Goal: Transaction & Acquisition: Purchase product/service

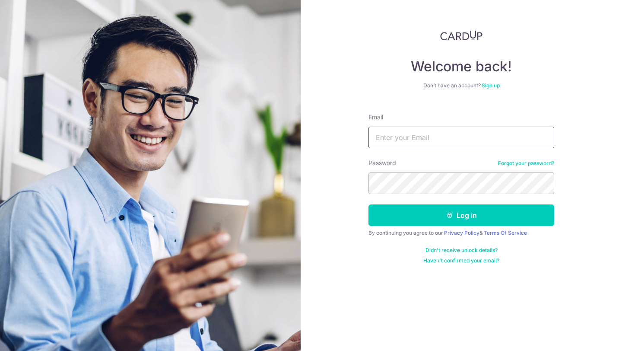
click at [409, 145] on input "Email" at bounding box center [461, 138] width 186 height 22
type input "[EMAIL_ADDRESS][DOMAIN_NAME]"
click at [368, 204] on button "Log in" at bounding box center [461, 215] width 186 height 22
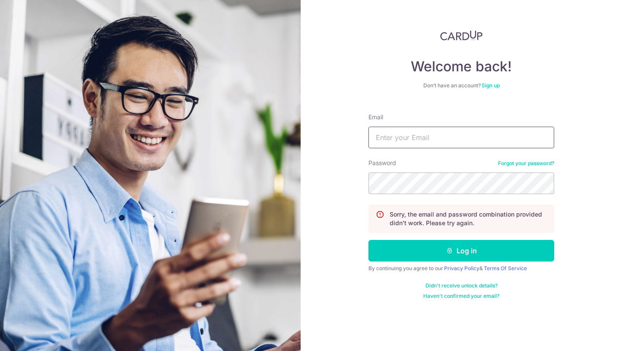
click at [449, 136] on input "Email" at bounding box center [461, 138] width 186 height 22
type input "[EMAIL_ADDRESS][DOMAIN_NAME]"
click at [368, 240] on button "Log in" at bounding box center [461, 251] width 186 height 22
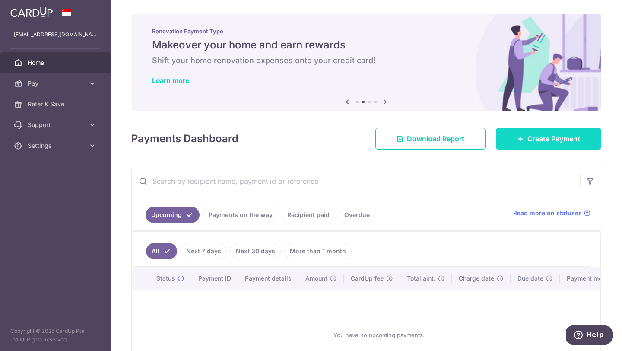
click at [506, 138] on link "Create Payment" at bounding box center [548, 139] width 105 height 22
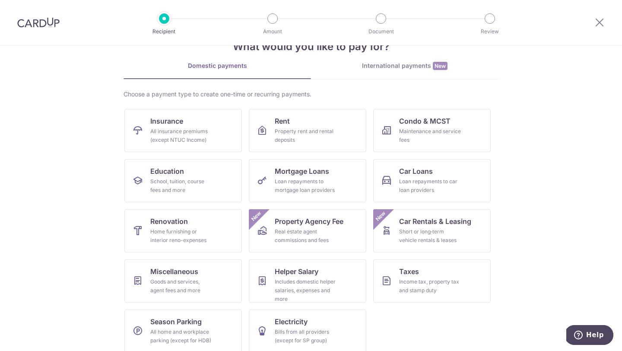
scroll to position [36, 0]
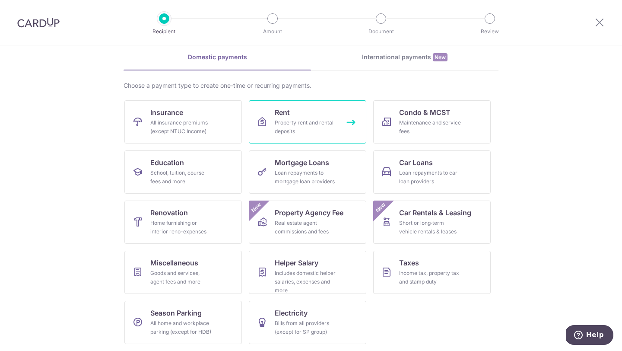
click at [292, 127] on div "Property rent and rental deposits" at bounding box center [306, 126] width 62 height 17
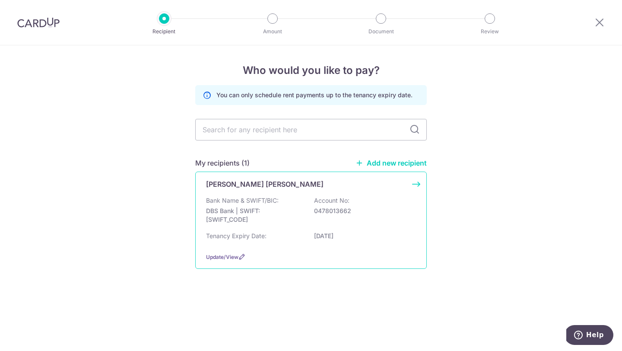
click at [265, 187] on div "Ng Zhuo Lin Jolin" at bounding box center [306, 184] width 200 height 10
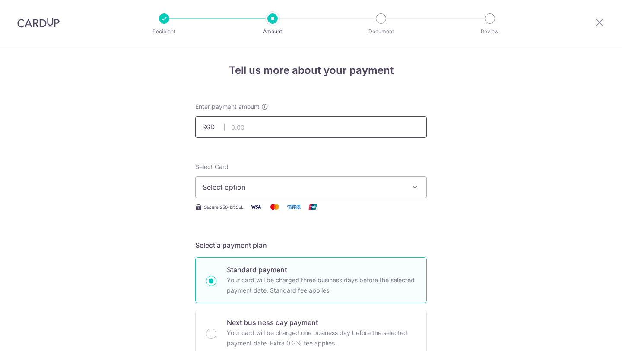
click at [282, 129] on input "text" at bounding box center [311, 127] width 232 height 22
click at [280, 184] on span "Select option" at bounding box center [303, 187] width 201 height 10
type input "3,250.00"
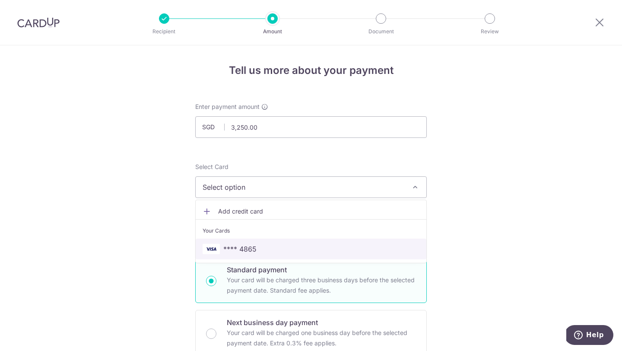
click at [261, 245] on span "**** 4865" at bounding box center [311, 249] width 217 height 10
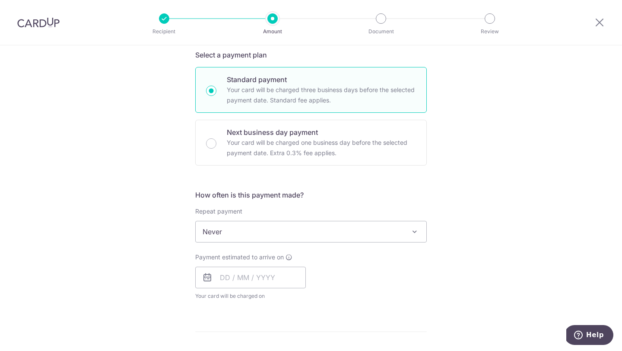
scroll to position [190, 0]
click at [255, 266] on input "text" at bounding box center [250, 277] width 111 height 22
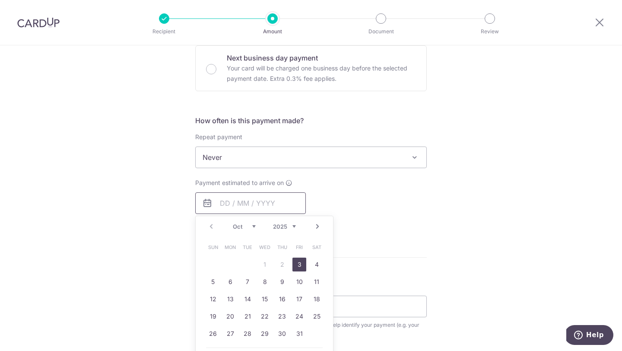
scroll to position [265, 0]
click at [299, 259] on link "3" at bounding box center [299, 264] width 14 height 14
type input "03/10/2025"
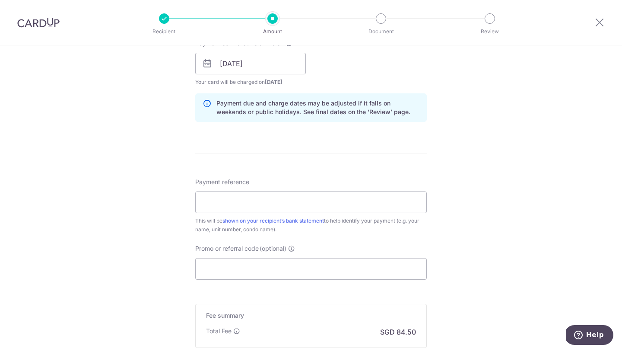
scroll to position [405, 0]
click at [315, 196] on input "Payment reference" at bounding box center [311, 201] width 232 height 22
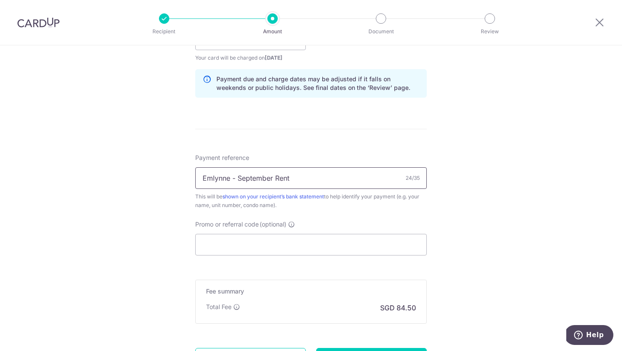
scroll to position [435, 0]
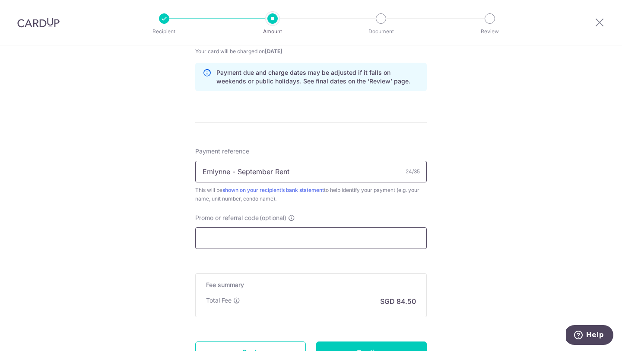
type input "Emlynne - September Rent"
click at [271, 237] on input "Promo or referral code (optional)" at bounding box center [311, 238] width 232 height 22
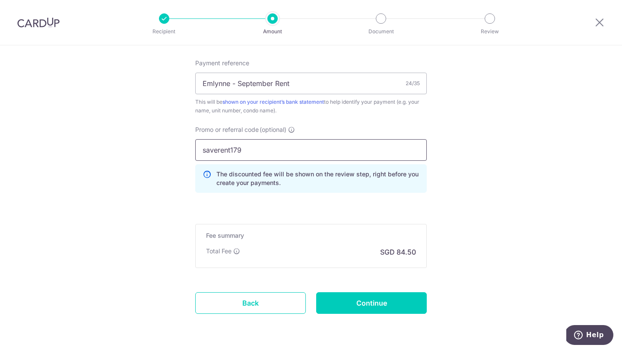
scroll to position [550, 0]
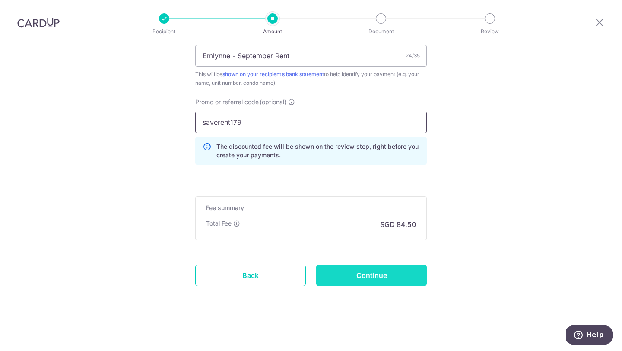
type input "saverent179"
click at [368, 275] on input "Continue" at bounding box center [371, 275] width 111 height 22
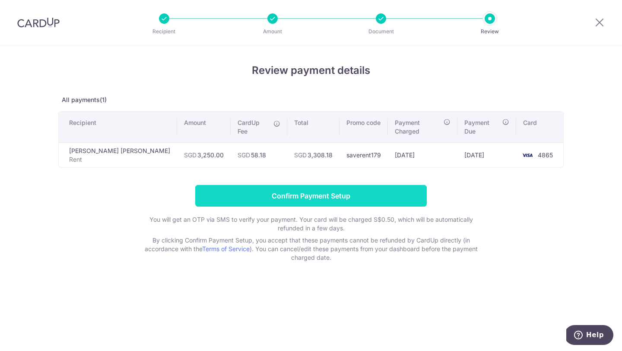
click at [354, 185] on input "Confirm Payment Setup" at bounding box center [311, 196] width 232 height 22
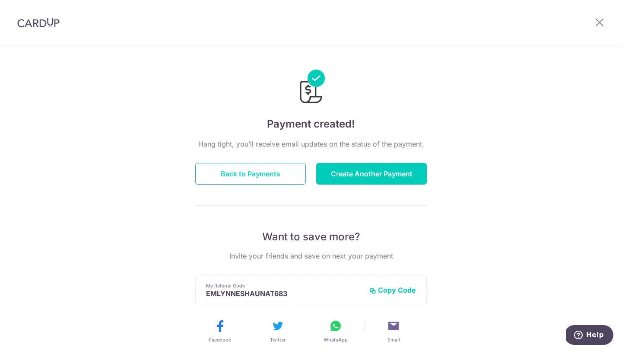
click at [264, 175] on button "Back to Payments" at bounding box center [250, 174] width 111 height 22
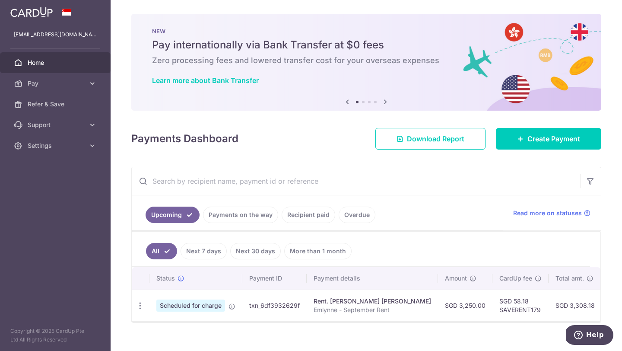
scroll to position [13, 0]
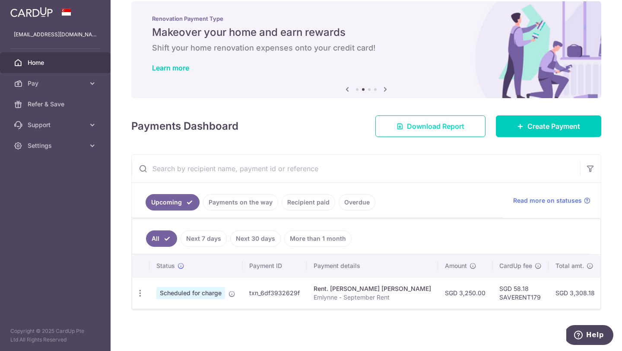
click at [412, 130] on span "Download Report" at bounding box center [435, 126] width 57 height 10
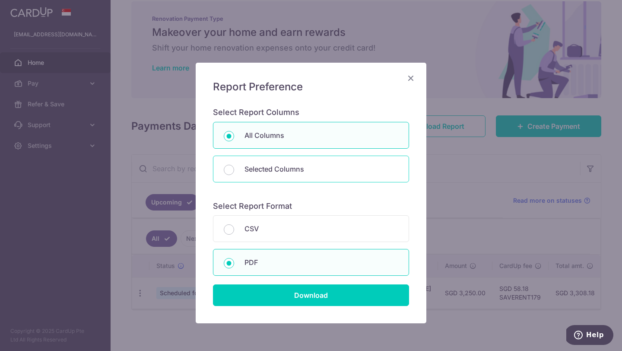
click at [287, 162] on div "Selected Columns" at bounding box center [311, 168] width 196 height 27
radio input "false"
radio input "true"
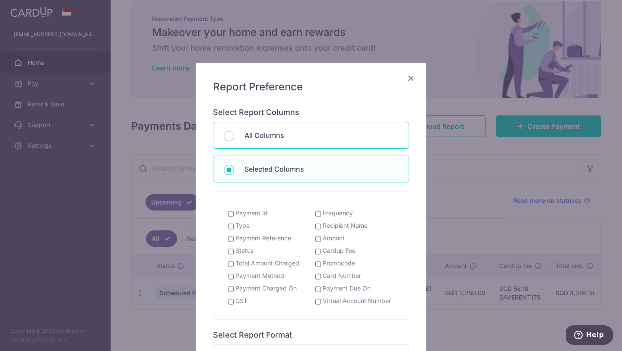
click at [276, 132] on p "All Columns" at bounding box center [321, 135] width 154 height 10
click at [234, 132] on input "All Columns" at bounding box center [229, 136] width 10 height 10
radio input "true"
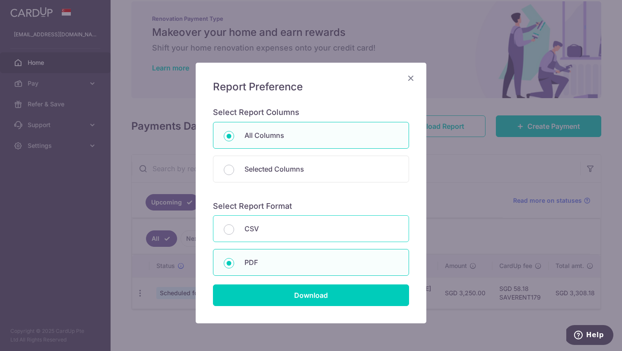
scroll to position [3, 0]
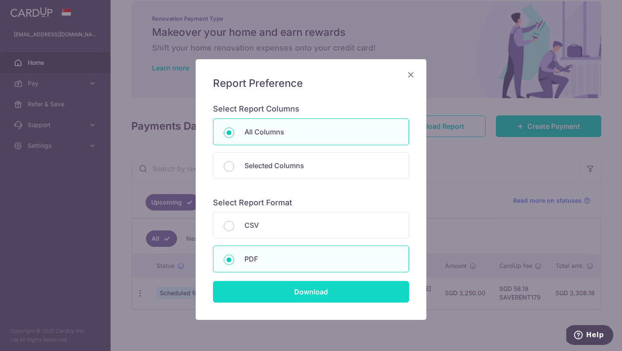
click at [275, 291] on input "Download" at bounding box center [311, 292] width 196 height 22
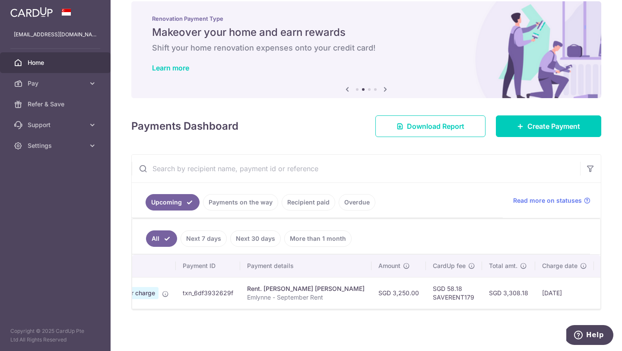
scroll to position [0, 0]
